Goal: Task Accomplishment & Management: Manage account settings

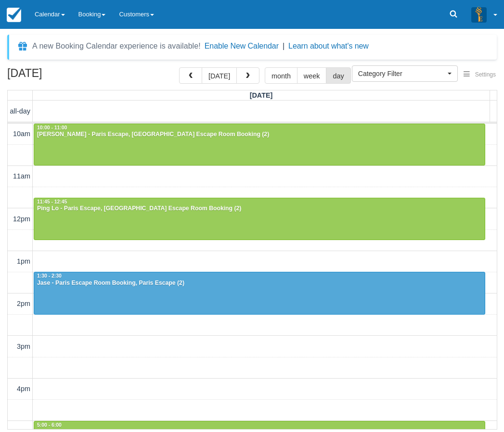
select select
click at [52, 16] on link "Calendar" at bounding box center [50, 14] width 44 height 29
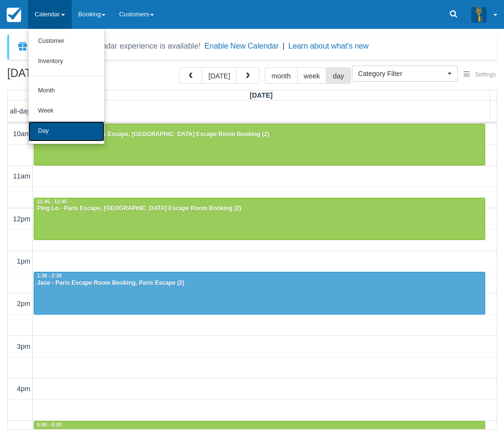
click at [46, 132] on link "Day" at bounding box center [66, 131] width 76 height 20
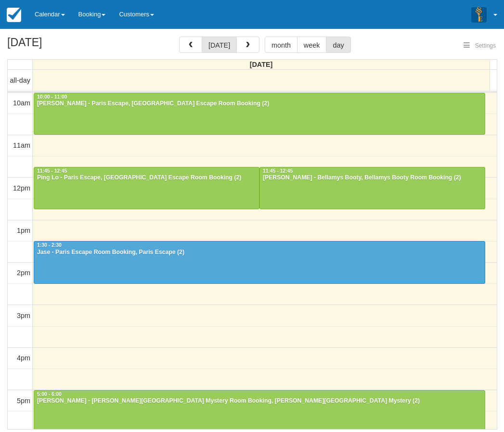
select select
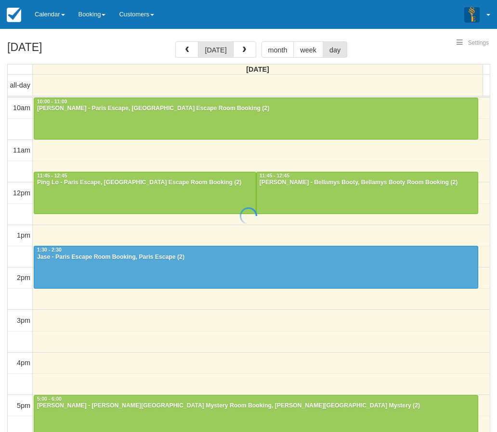
select select
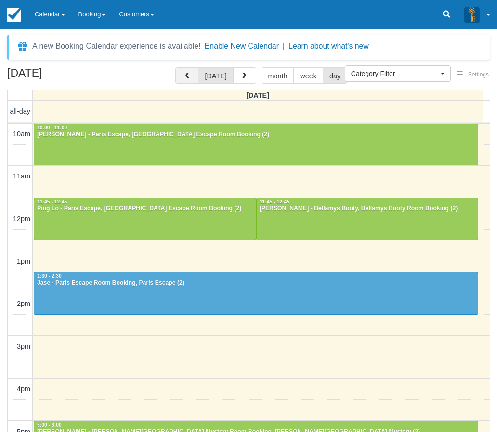
click at [190, 75] on span "button" at bounding box center [186, 76] width 7 height 7
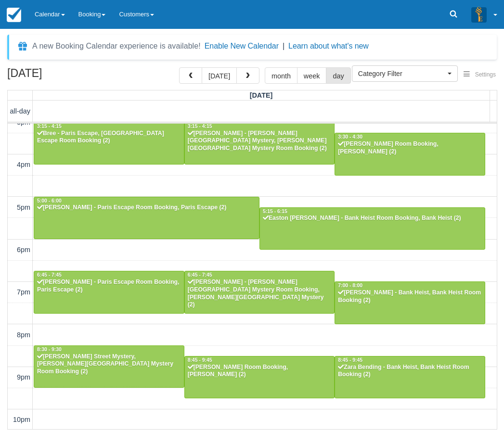
scroll to position [225, 0]
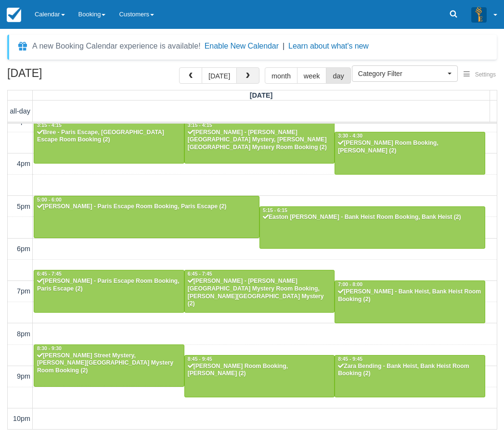
click at [245, 75] on span "button" at bounding box center [248, 76] width 7 height 7
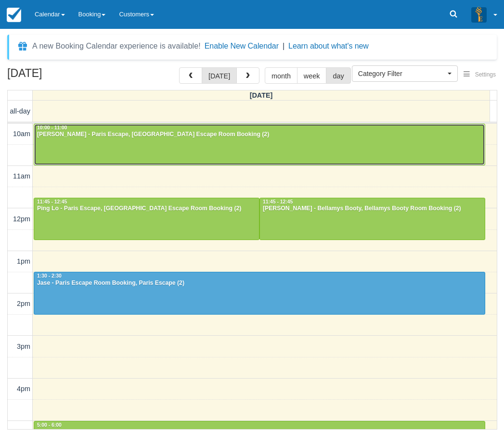
click at [77, 138] on div "[PERSON_NAME] - Paris Escape, [GEOGRAPHIC_DATA] Escape Room Booking (2)" at bounding box center [260, 135] width 446 height 8
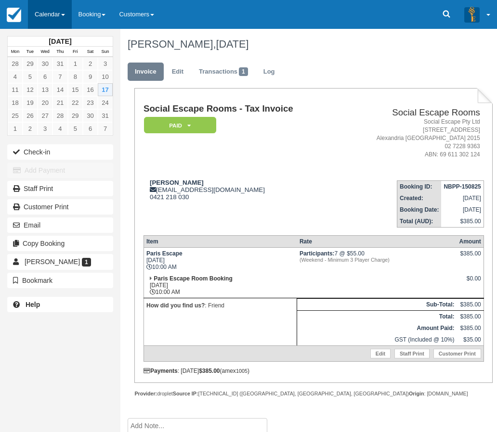
click at [41, 5] on link "Calendar" at bounding box center [50, 14] width 44 height 29
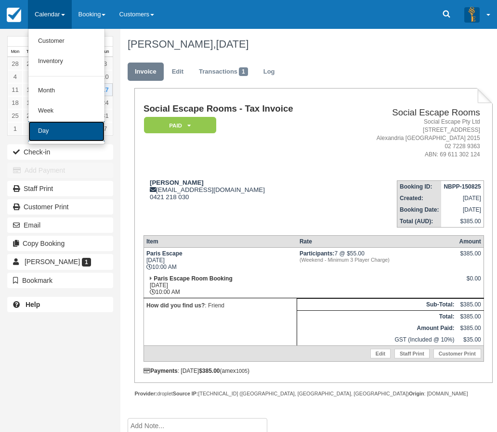
click at [42, 129] on link "Day" at bounding box center [66, 131] width 76 height 20
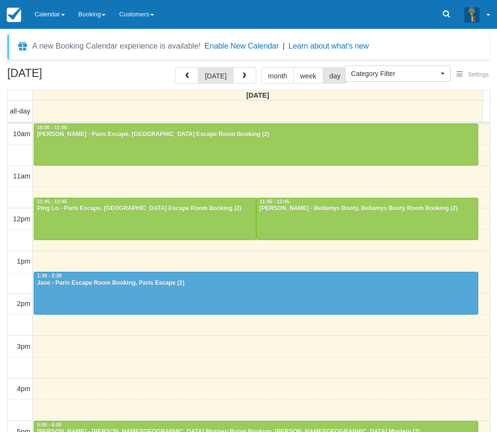
select select
